Goal: Find specific page/section: Find specific page/section

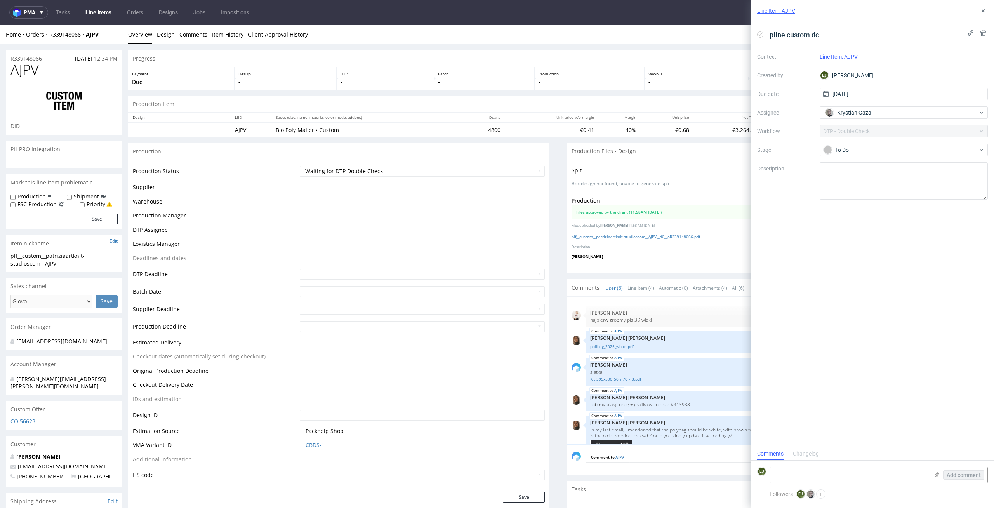
scroll to position [133, 0]
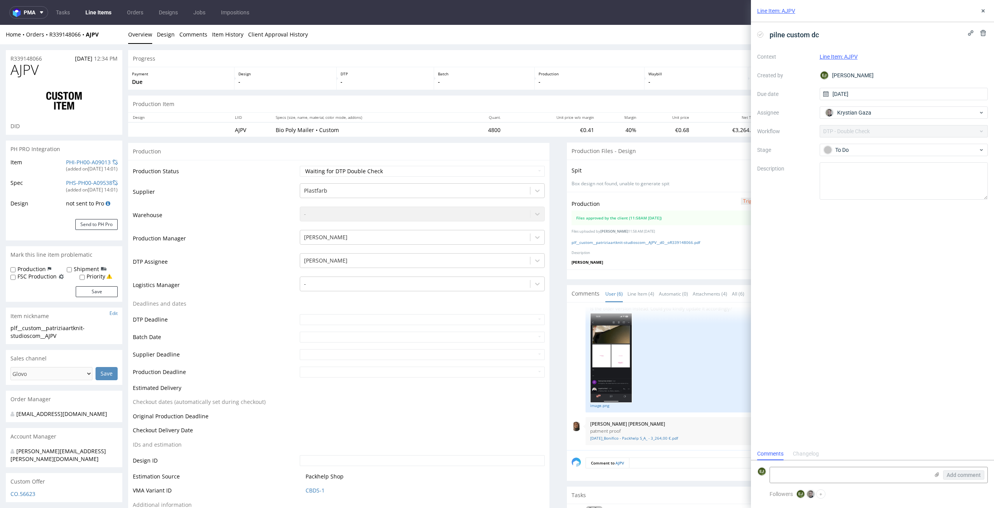
click at [318, 73] on p "Design" at bounding box center [285, 73] width 94 height 5
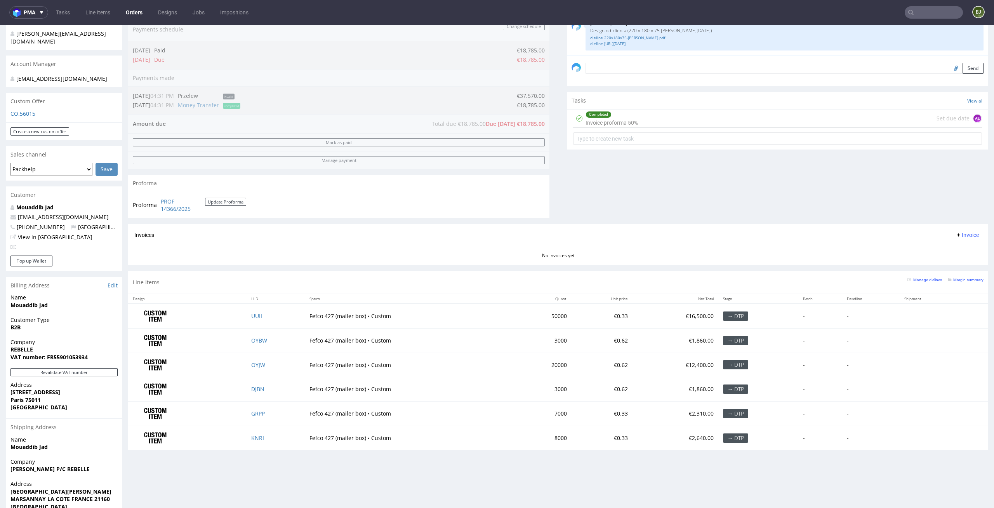
scroll to position [231, 0]
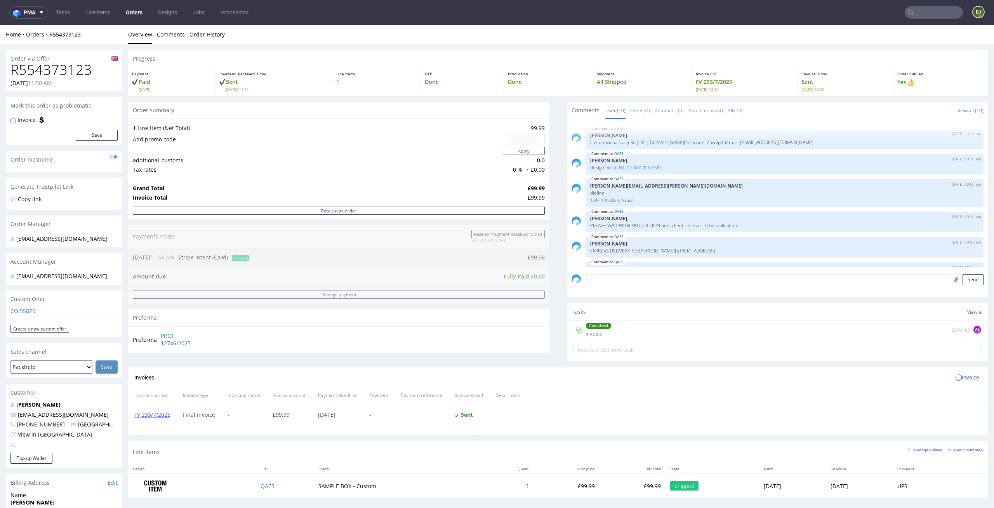
scroll to position [144, 0]
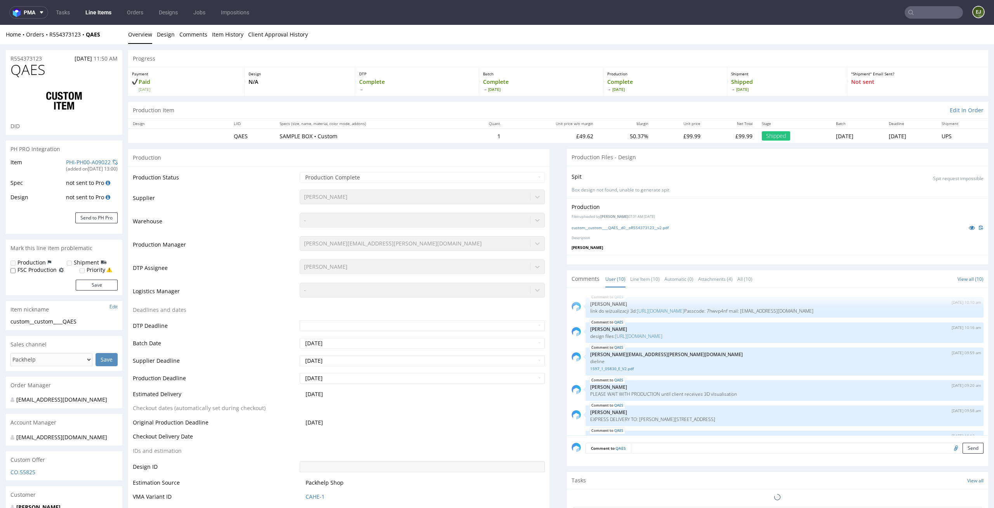
scroll to position [144, 0]
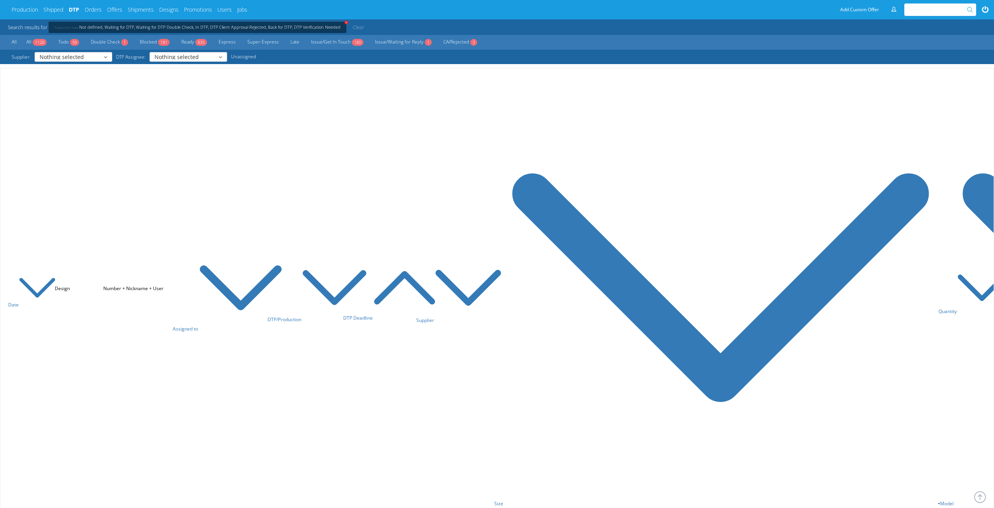
scroll to position [3339, 0]
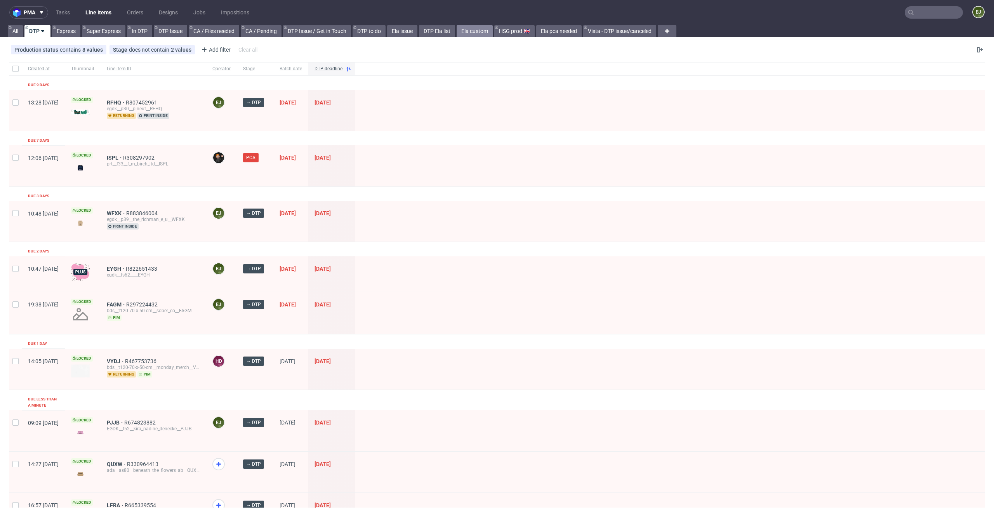
click at [476, 36] on link "Ela custom" at bounding box center [474, 31] width 36 height 12
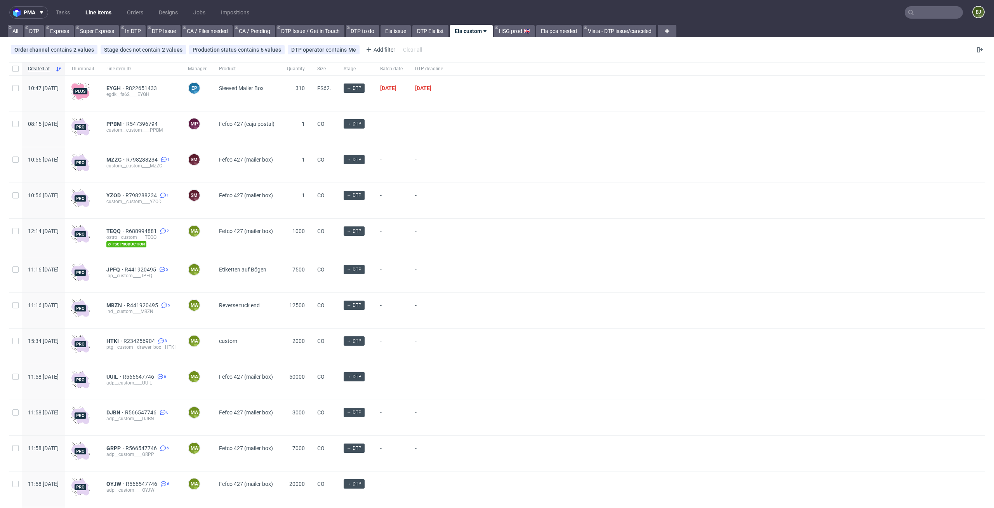
scroll to position [96, 0]
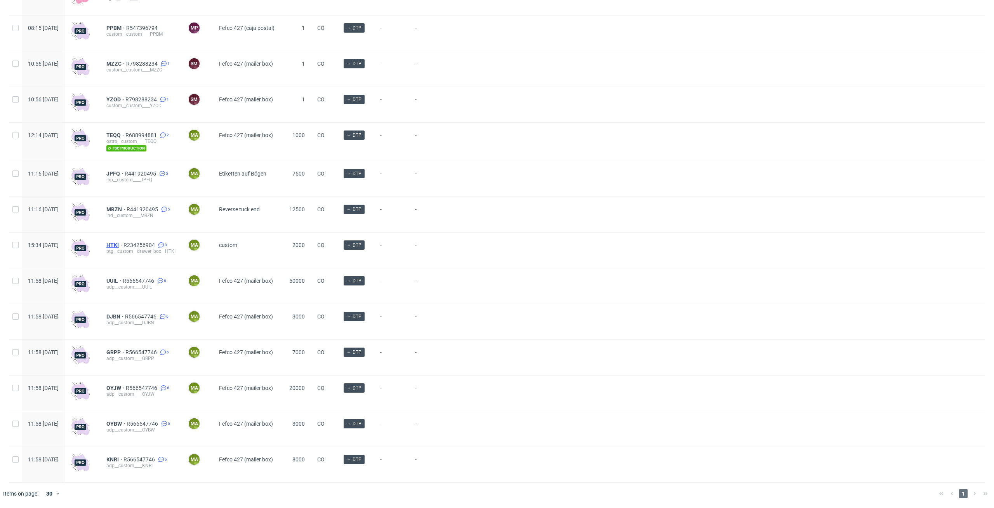
click at [123, 244] on span "HTKI" at bounding box center [114, 245] width 17 height 6
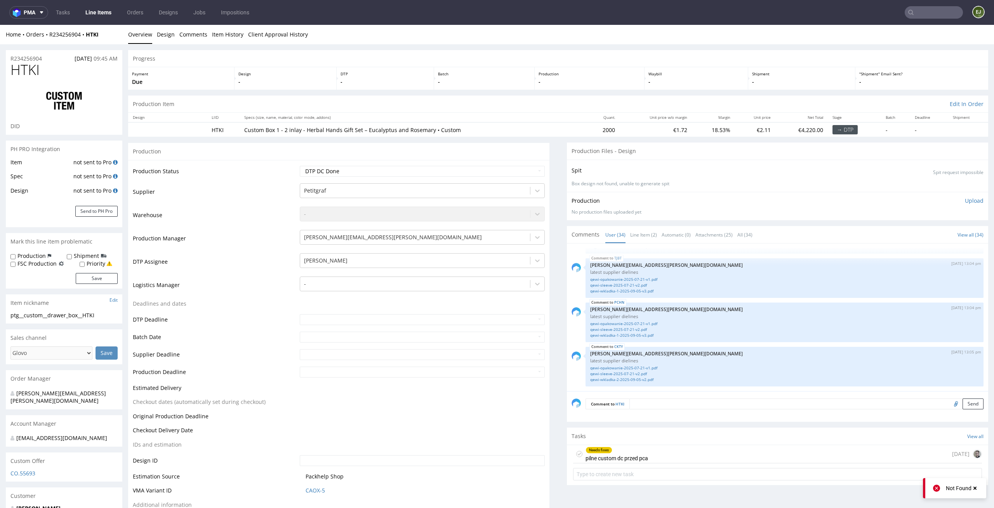
scroll to position [47, 0]
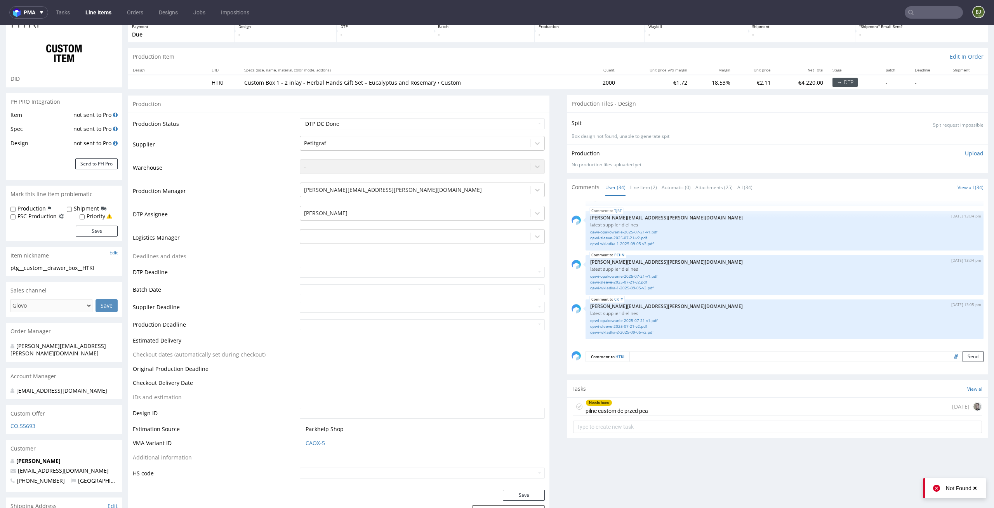
click at [675, 409] on div "Needs fixes pilne custom dc przed pca [DATE]" at bounding box center [777, 406] width 409 height 18
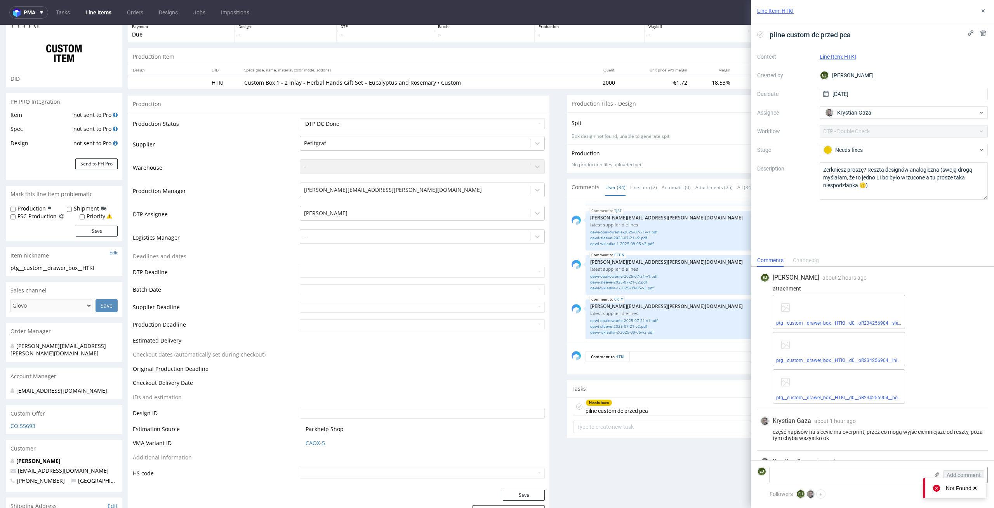
scroll to position [31, 0]
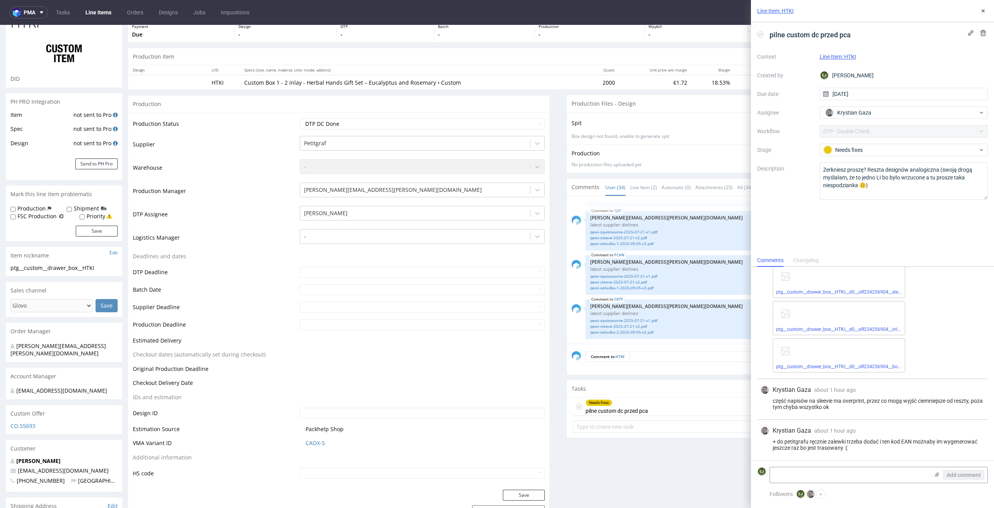
click at [631, 134] on p "Box design not found, unable to generate spit" at bounding box center [777, 136] width 412 height 7
click at [637, 185] on link "Line Item (2)" at bounding box center [643, 187] width 27 height 17
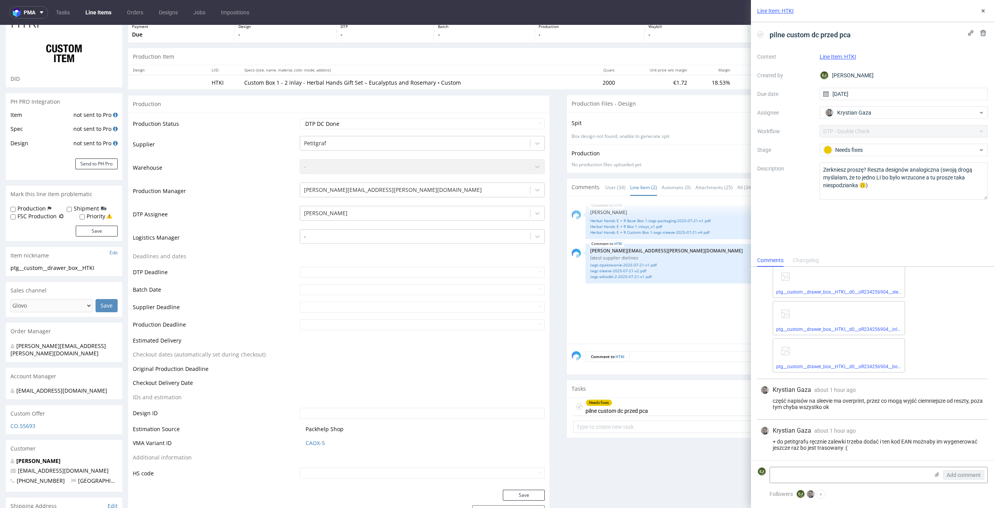
click at [627, 325] on div "HTKI [DATE] 14:45 pm [PERSON_NAME] Herbal Hands E + R Base Box 1-iwgc-packaging…" at bounding box center [779, 272] width 416 height 143
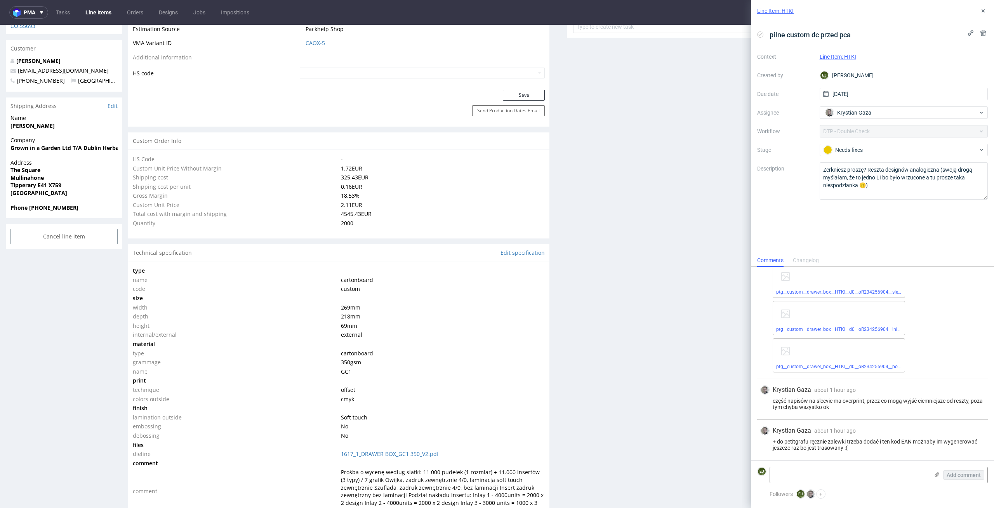
scroll to position [497, 0]
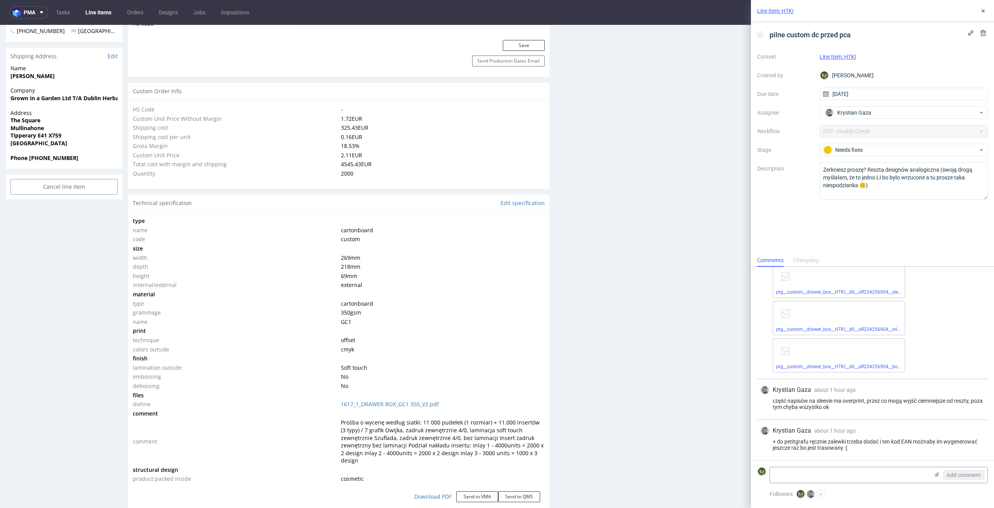
click at [612, 276] on div "Production Files - Design Spit Spit request impossible Box design not found, un…" at bounding box center [777, 373] width 421 height 1454
